Goal: Transaction & Acquisition: Purchase product/service

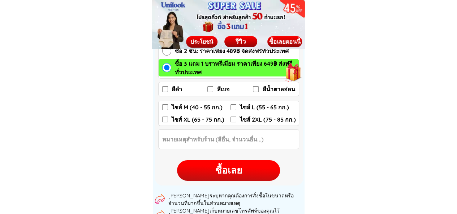
scroll to position [1119, 0]
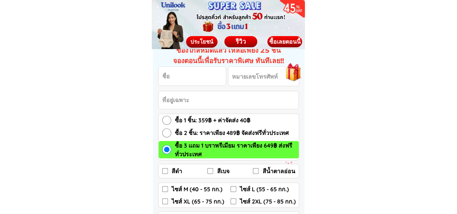
scroll to position [1047, 0]
